Goal: Information Seeking & Learning: Learn about a topic

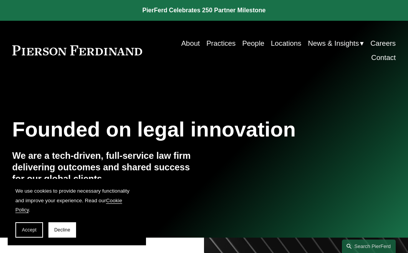
click at [383, 43] on link "Careers" at bounding box center [383, 43] width 25 height 14
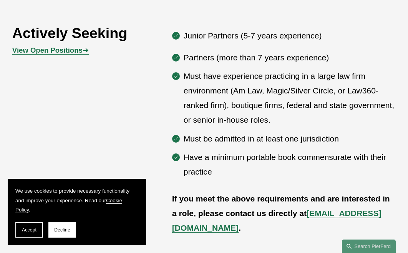
scroll to position [355, 0]
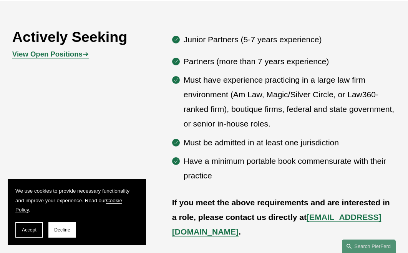
click at [247, 142] on p "Must be admitted in at least one jurisdiction" at bounding box center [290, 142] width 212 height 15
click at [75, 55] on strong "View Open Positions" at bounding box center [47, 54] width 70 height 8
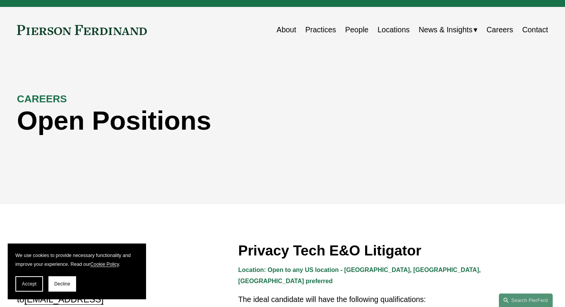
scroll to position [13, 0]
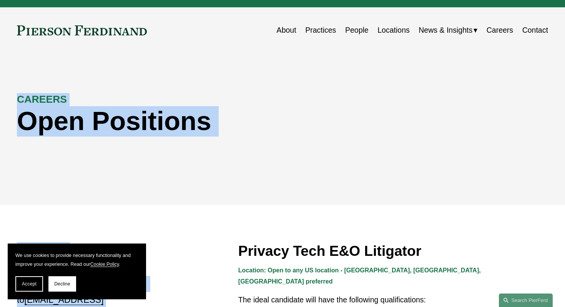
drag, startPoint x: 95, startPoint y: 72, endPoint x: 236, endPoint y: 225, distance: 207.9
click at [122, 90] on div "CAREERS Open Positions" at bounding box center [282, 129] width 565 height 114
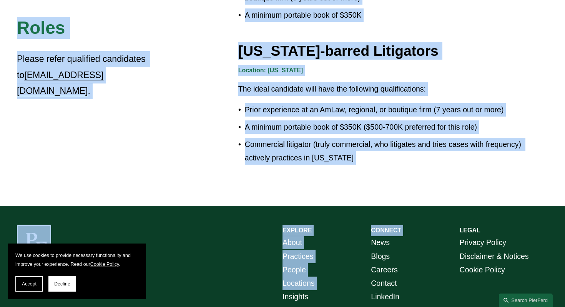
scroll to position [1360, 0]
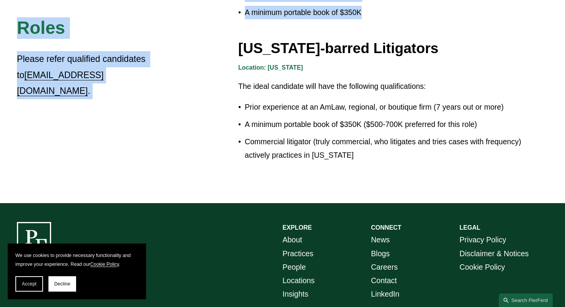
drag, startPoint x: 17, startPoint y: 98, endPoint x: 376, endPoint y: 12, distance: 369.7
copy article "CAREERS Open Positions Roles Please refer qualified candidates to [EMAIL_ADDRES…"
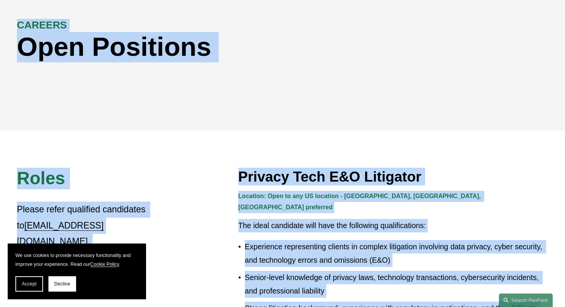
scroll to position [0, 0]
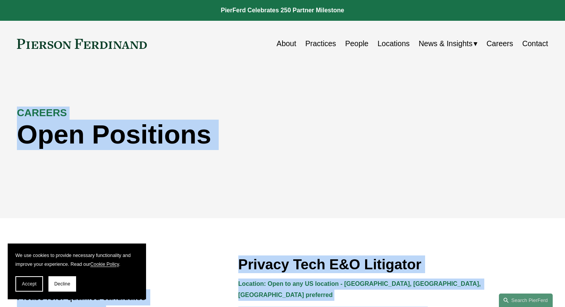
click at [142, 80] on div "CAREERS Open Positions" at bounding box center [282, 142] width 565 height 151
